Goal: Information Seeking & Learning: Learn about a topic

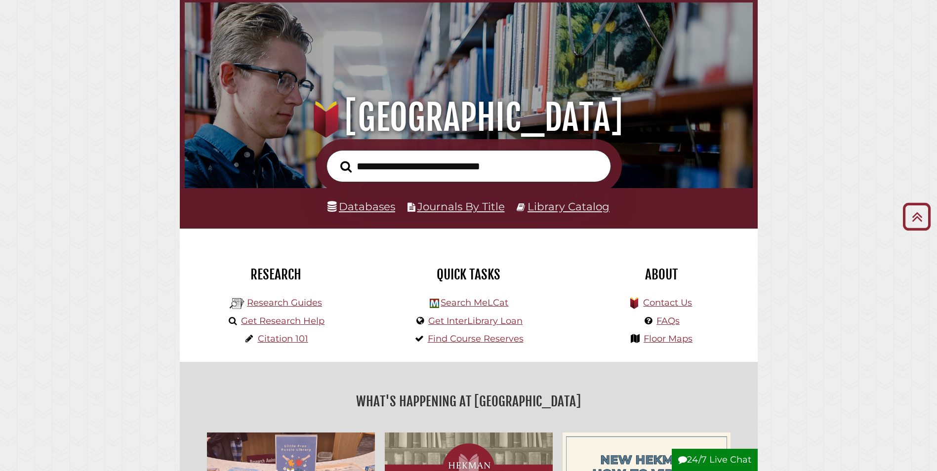
scroll to position [49, 0]
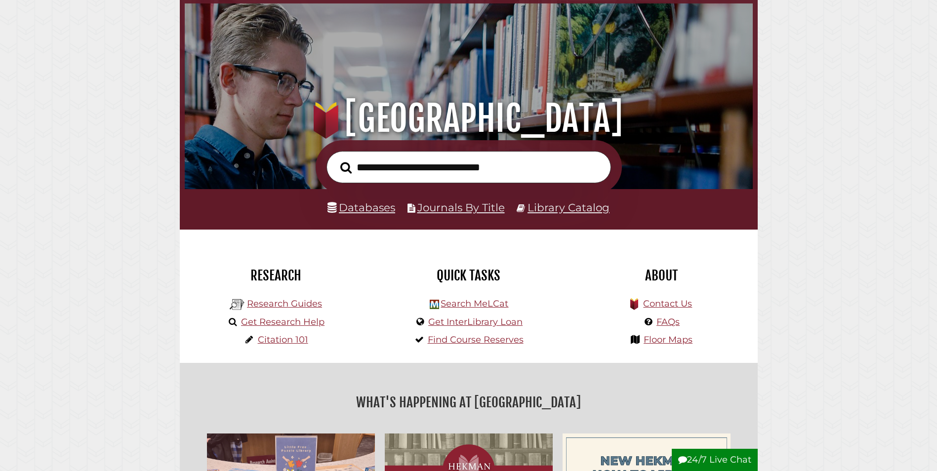
click at [457, 173] on input "text" at bounding box center [469, 167] width 285 height 32
click at [425, 174] on input "text" at bounding box center [469, 167] width 285 height 32
type input "**********"
click at [336, 159] on button "Search" at bounding box center [346, 168] width 21 height 18
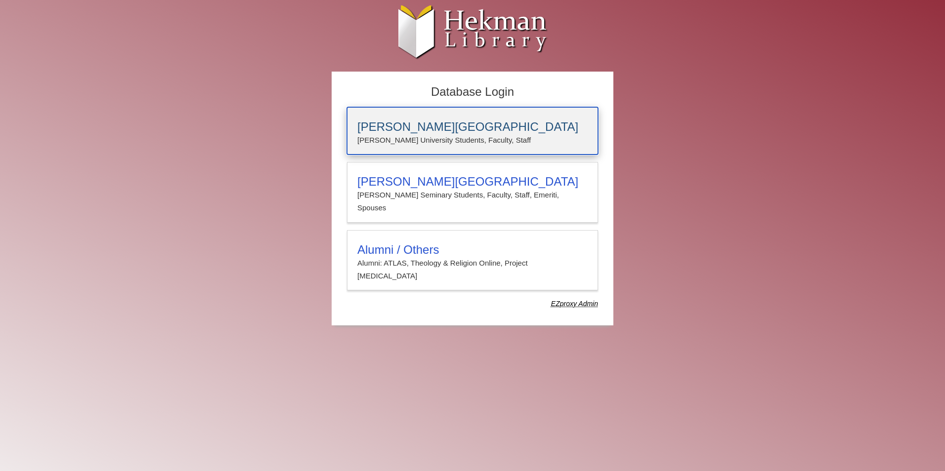
click at [409, 138] on p "Calvin University Students, Faculty, Staff" at bounding box center [472, 140] width 230 height 13
